Goal: Information Seeking & Learning: Learn about a topic

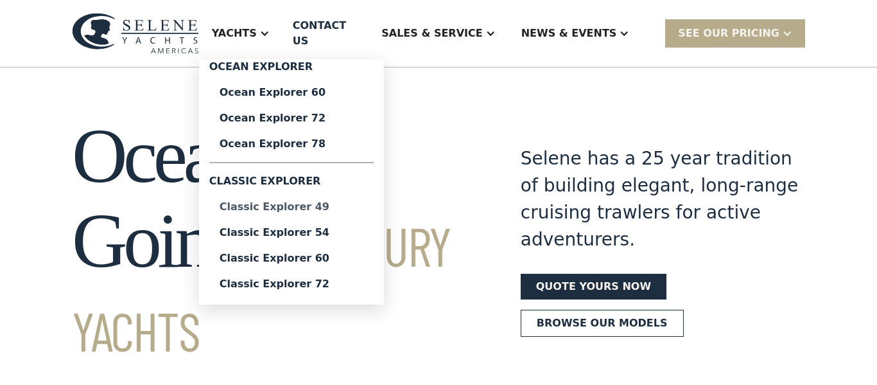
click at [329, 206] on link "Classic Explorer 49" at bounding box center [291, 207] width 164 height 26
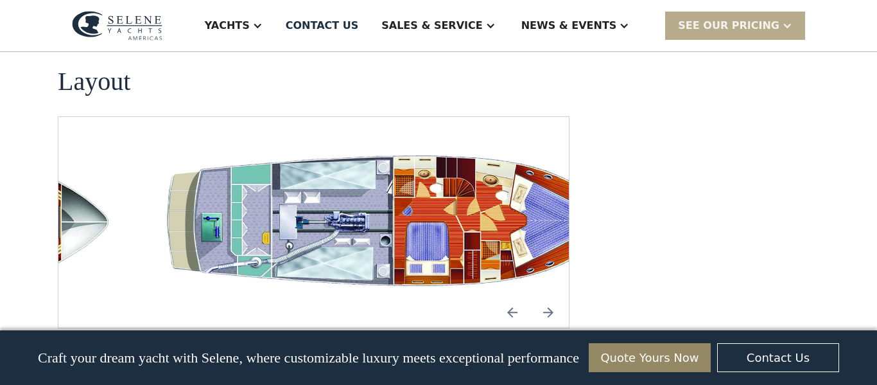
scroll to position [2482, 0]
click at [414, 184] on img "open lightbox" at bounding box center [396, 222] width 490 height 149
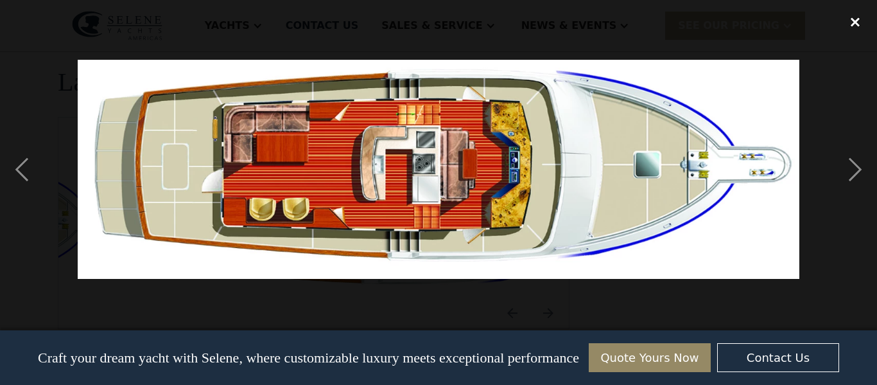
click at [851, 19] on div "close lightbox" at bounding box center [855, 22] width 44 height 28
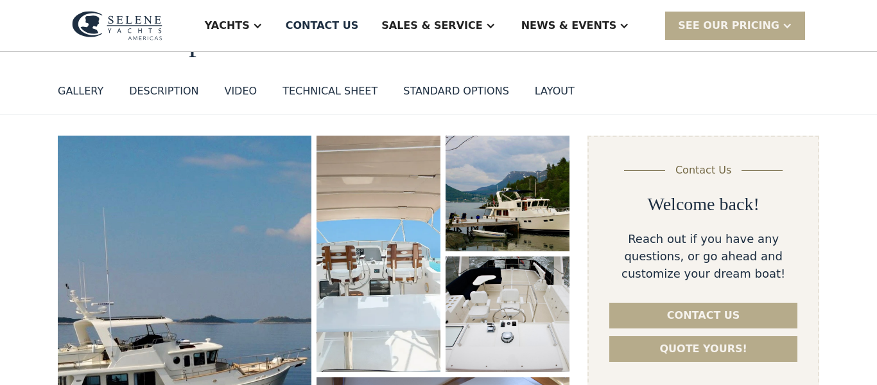
scroll to position [0, 0]
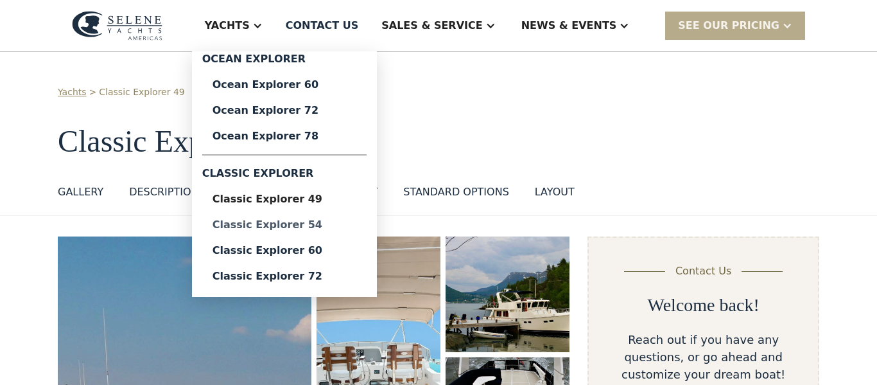
click at [320, 228] on div "Classic Explorer 54" at bounding box center [285, 225] width 144 height 10
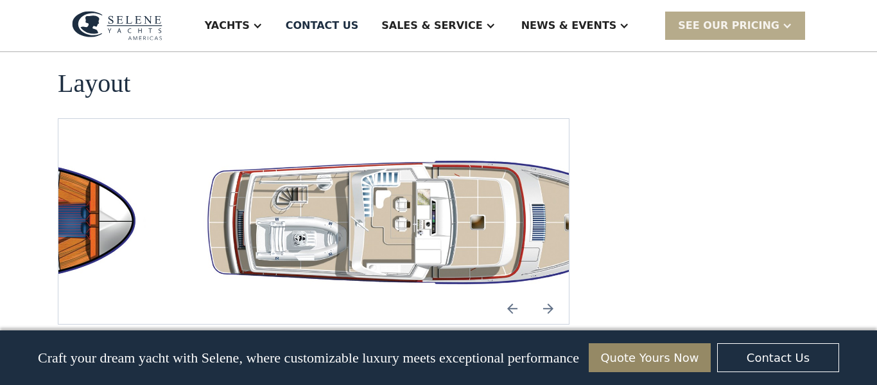
scroll to position [2331, 0]
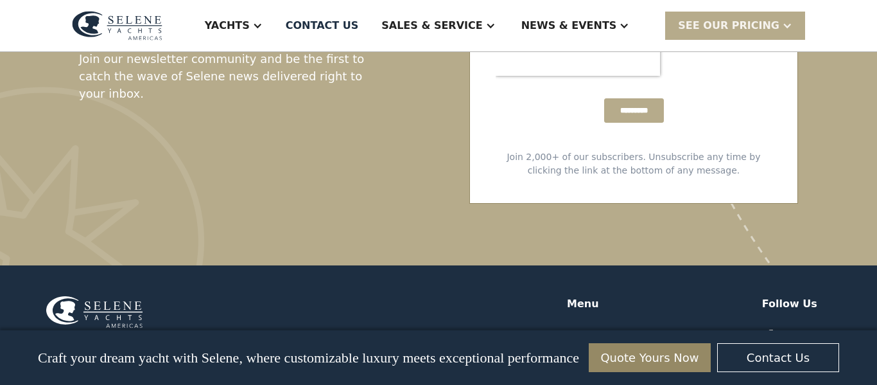
scroll to position [3457, 0]
